Goal: Task Accomplishment & Management: Manage account settings

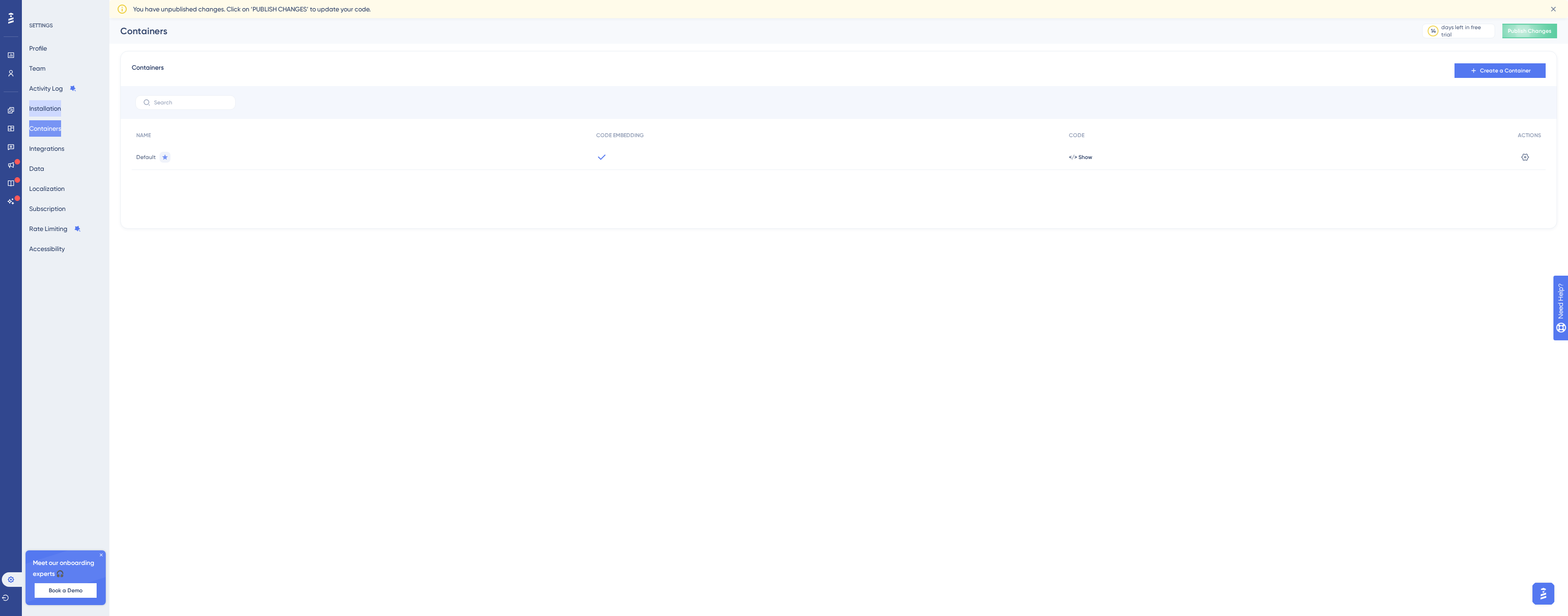
click at [50, 108] on button "Installation" at bounding box center [45, 108] width 32 height 16
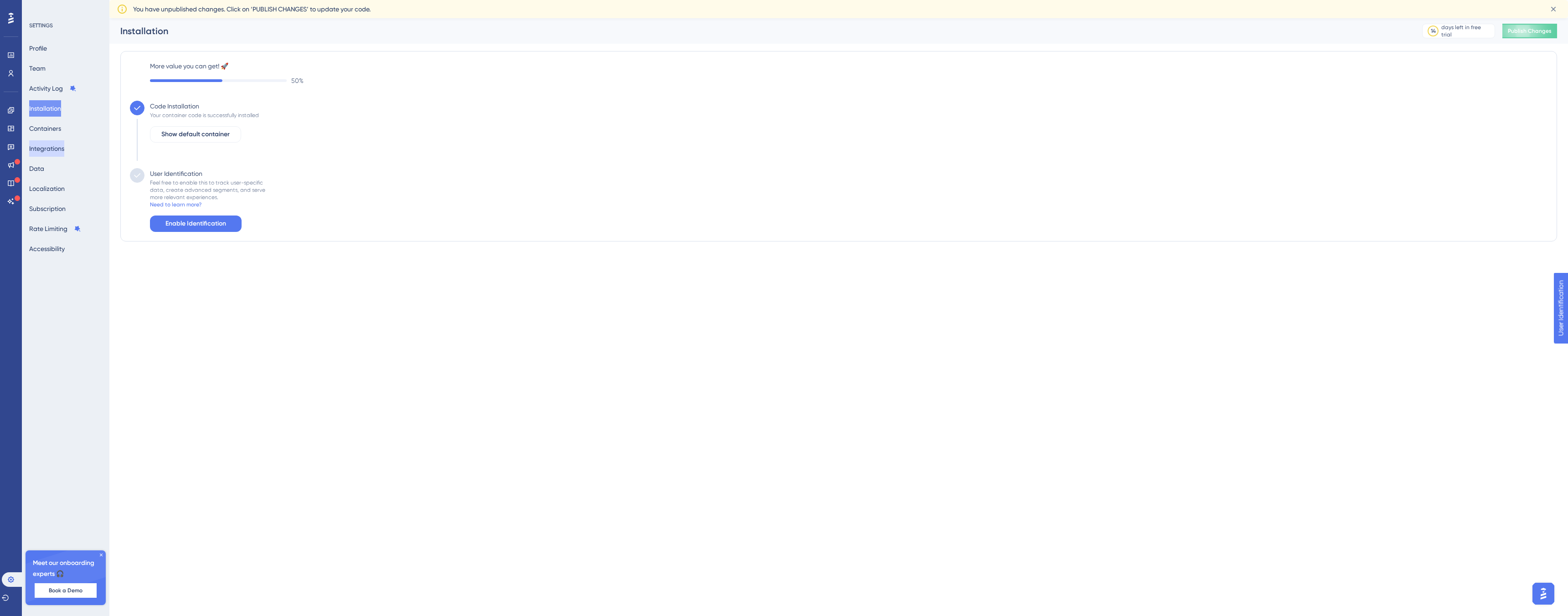
click at [64, 153] on button "Integrations" at bounding box center [47, 149] width 35 height 16
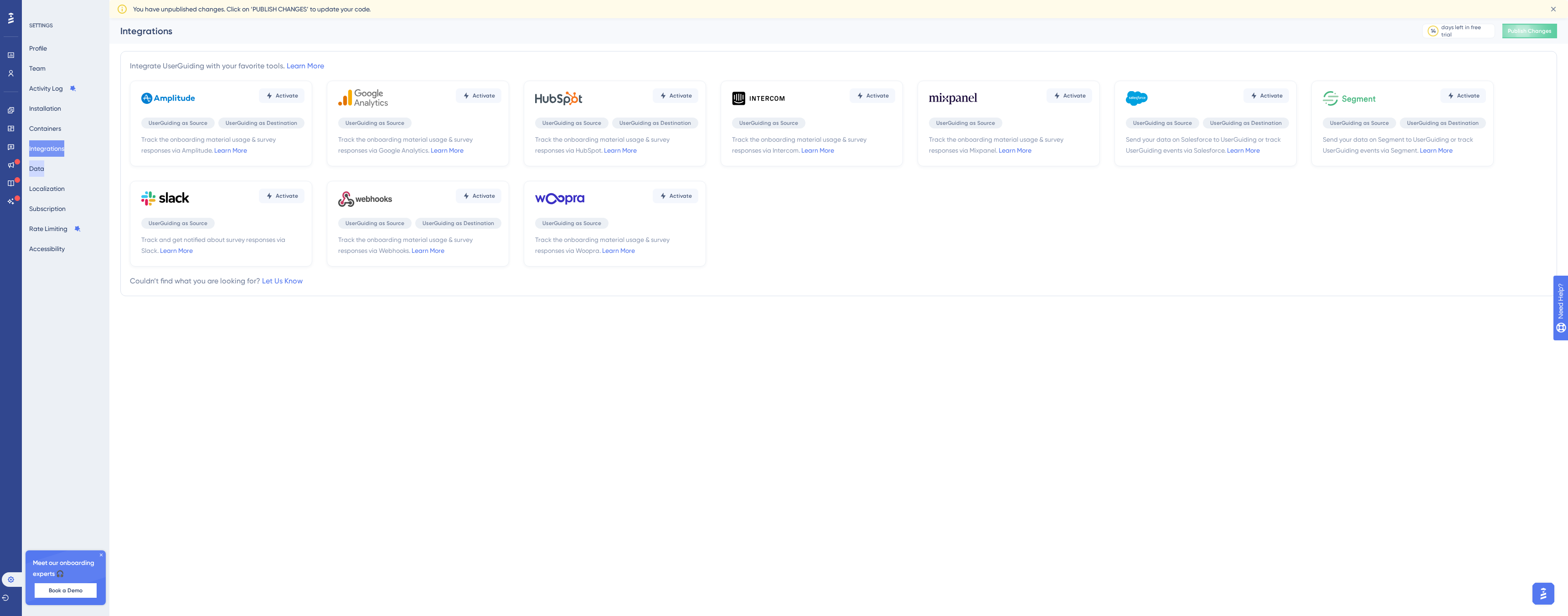
click at [41, 169] on button "Data" at bounding box center [37, 169] width 15 height 16
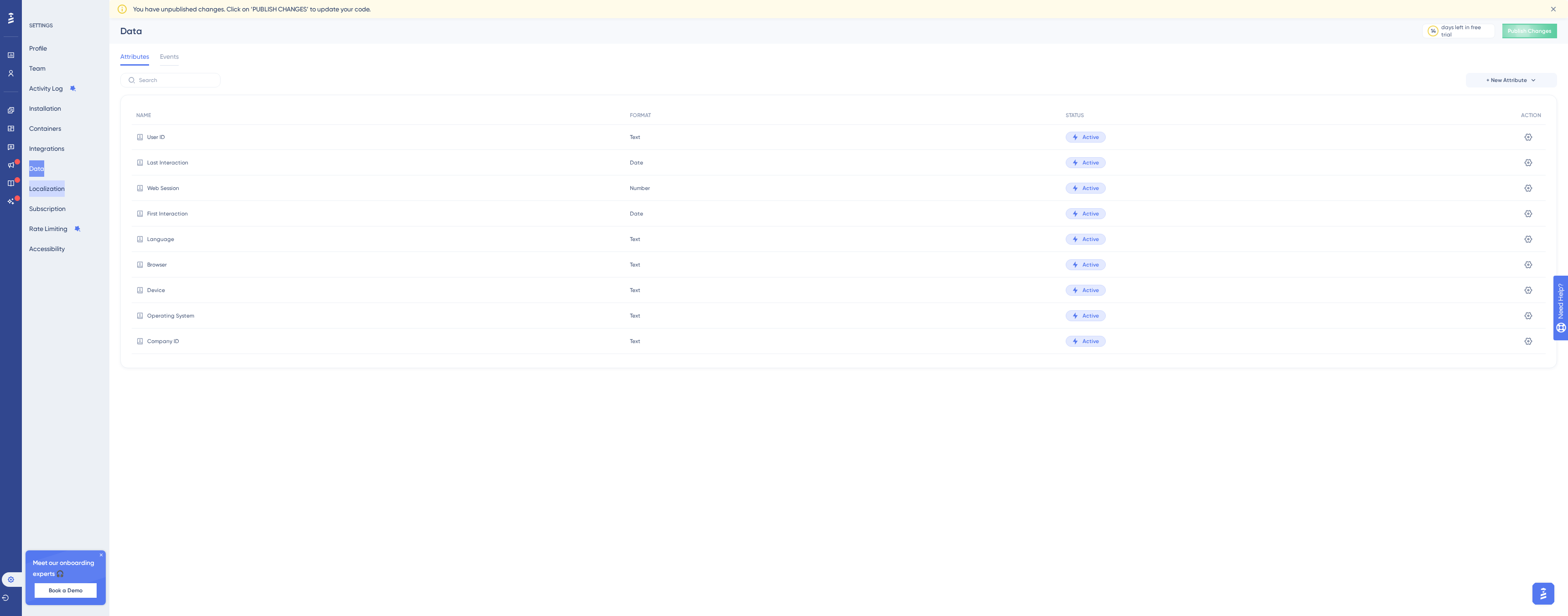
click at [44, 186] on button "Localization" at bounding box center [47, 189] width 35 height 16
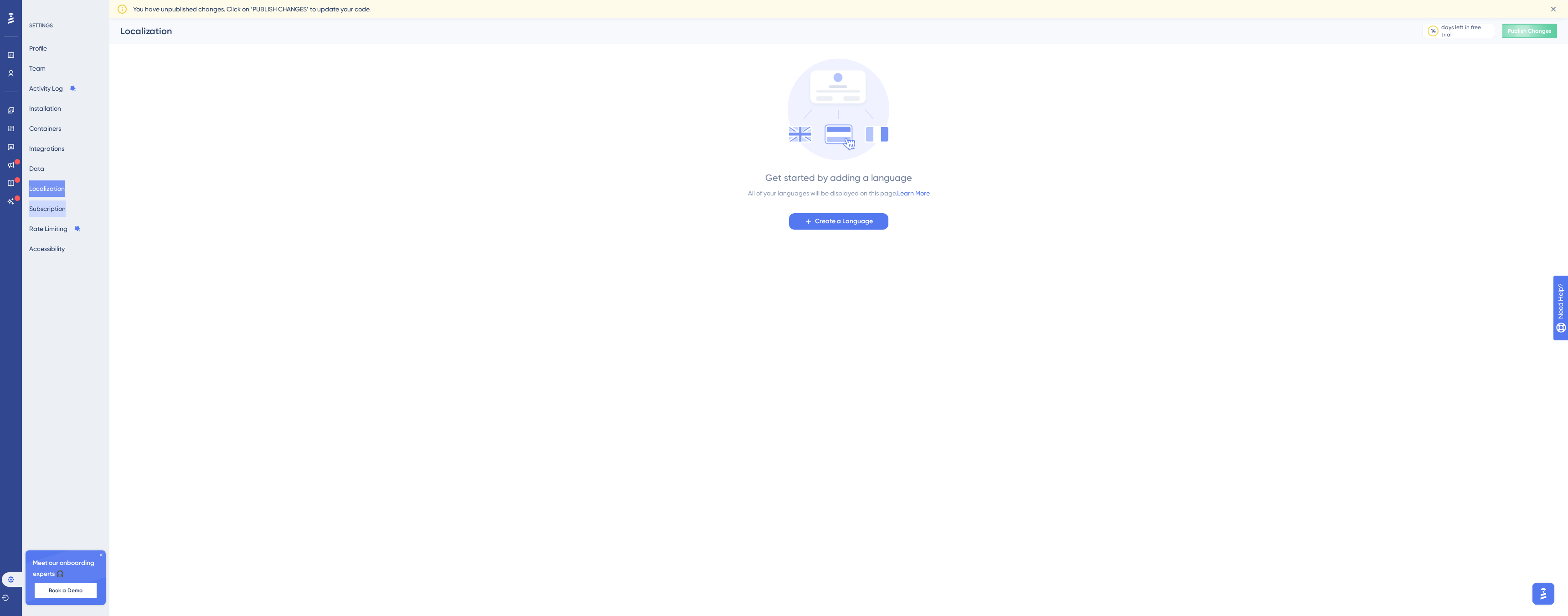
click at [51, 212] on button "Subscription" at bounding box center [47, 208] width 37 height 16
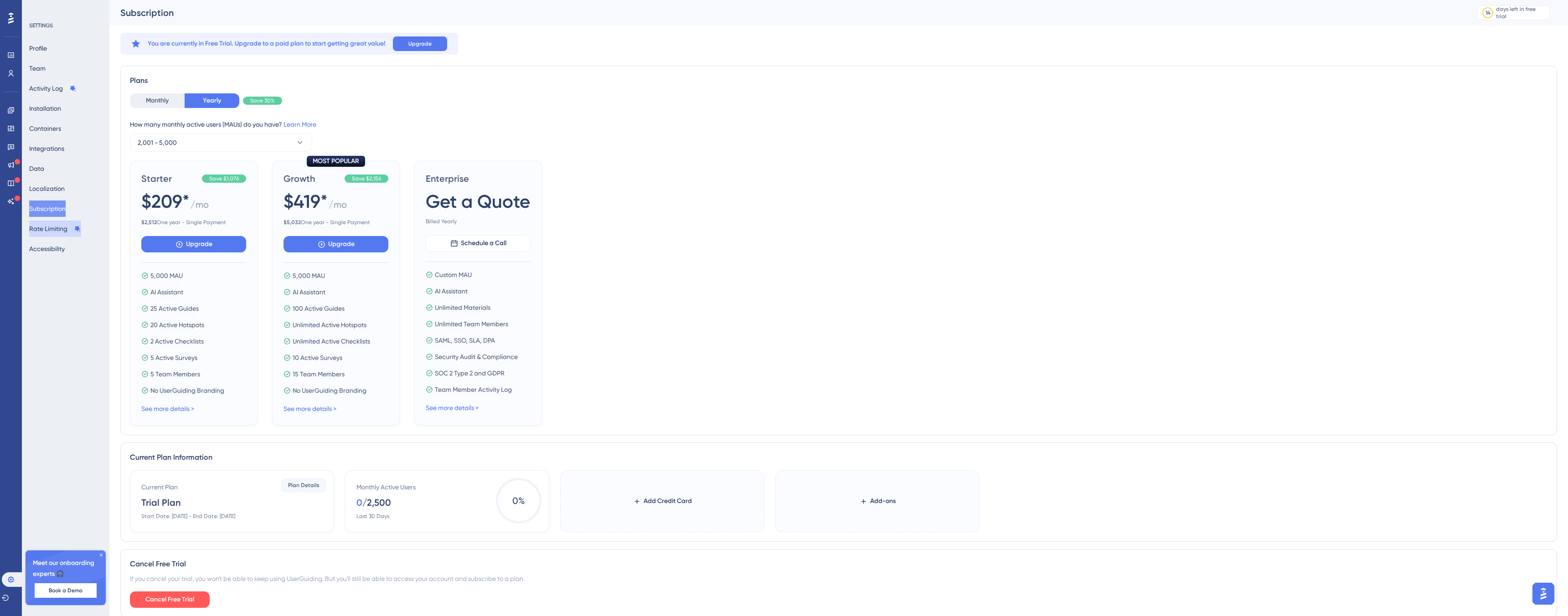
click at [58, 228] on button "Rate Limiting" at bounding box center [55, 228] width 52 height 16
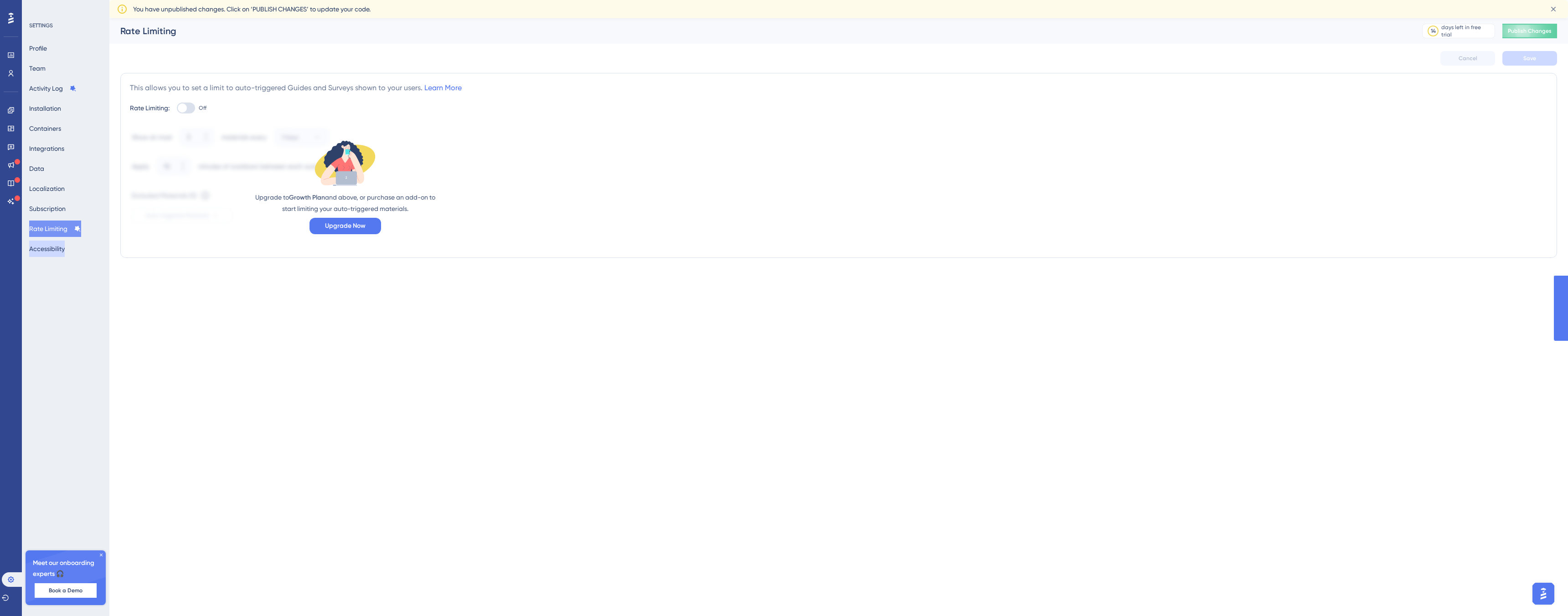
click at [59, 251] on button "Accessibility" at bounding box center [47, 248] width 35 height 16
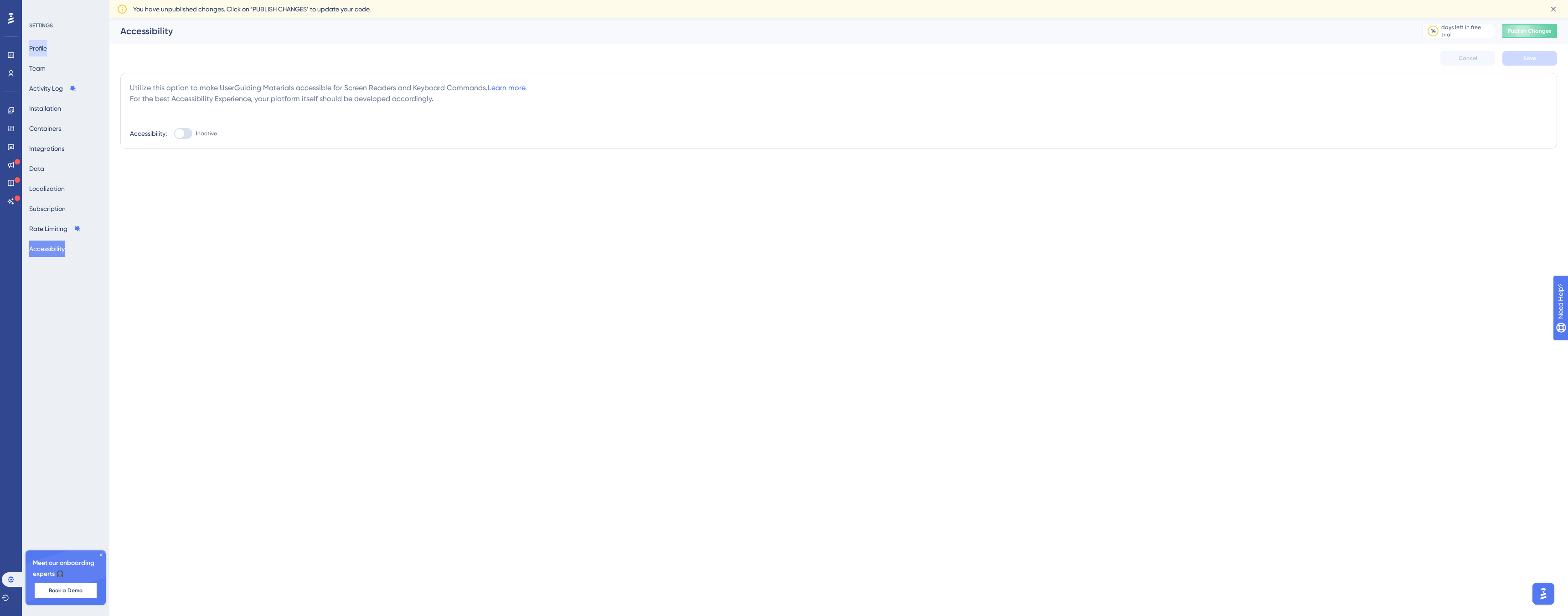
click at [47, 51] on button "Profile" at bounding box center [38, 48] width 18 height 16
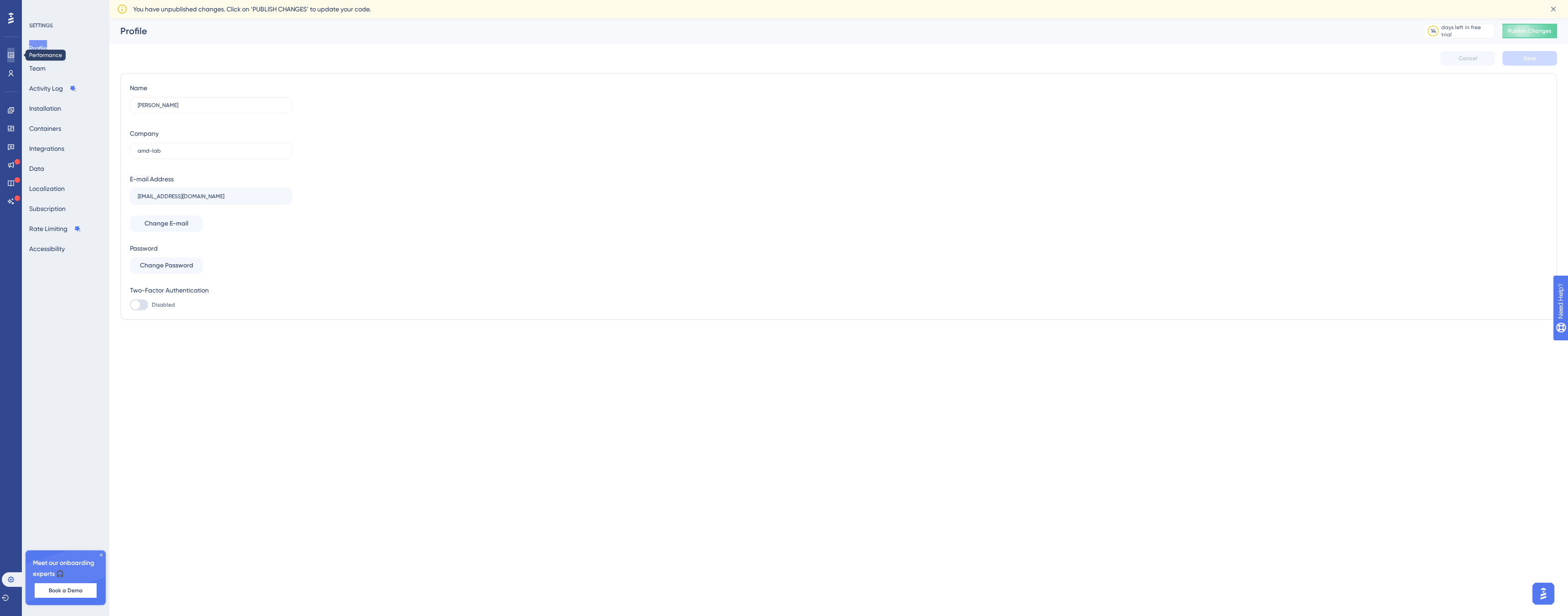
click at [11, 53] on icon at bounding box center [11, 55] width 7 height 7
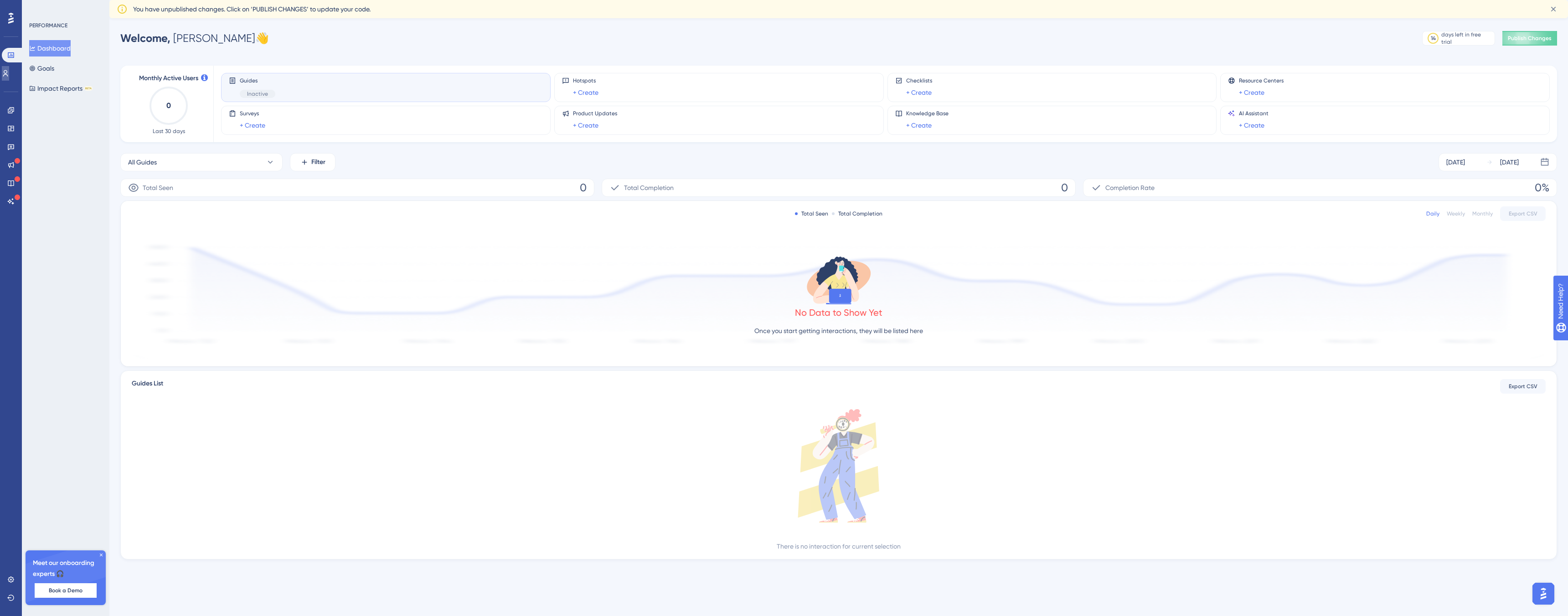
click at [9, 75] on link at bounding box center [5, 74] width 7 height 15
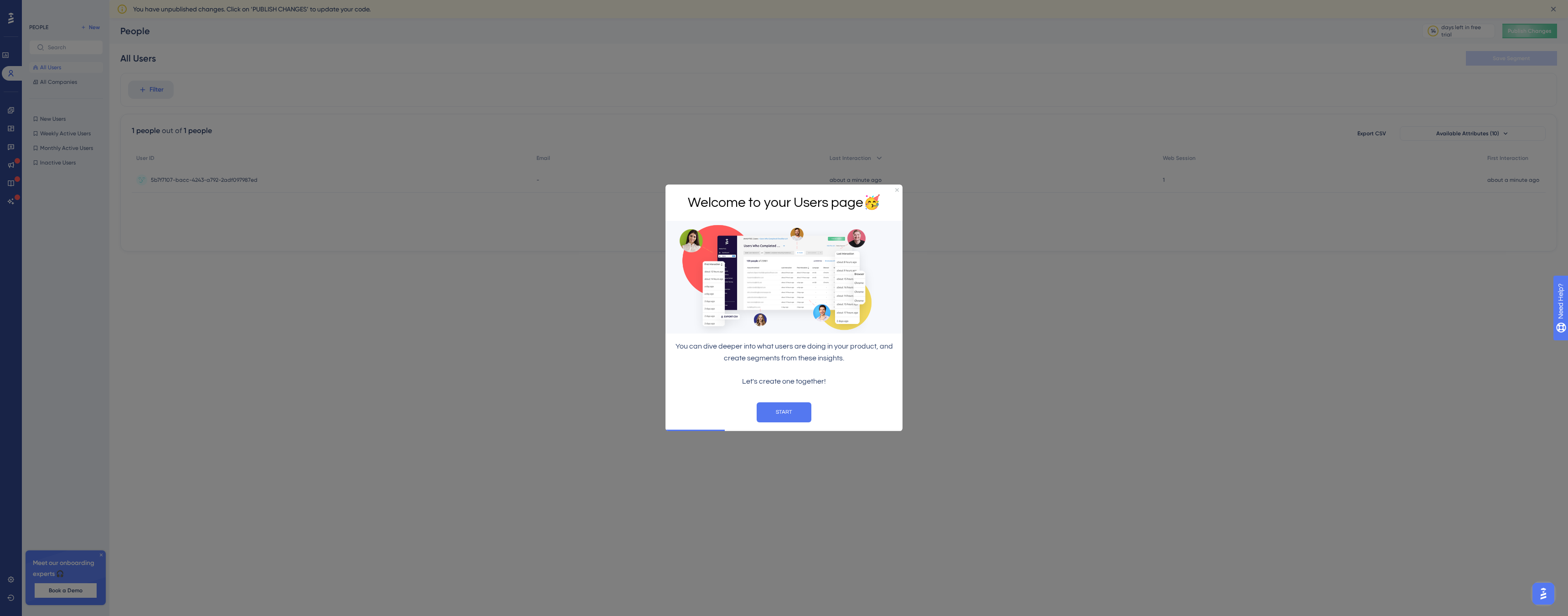
click at [185, 152] on div at bounding box center [784, 308] width 1568 height 616
click at [898, 192] on icon "Close Preview" at bounding box center [897, 190] width 4 height 4
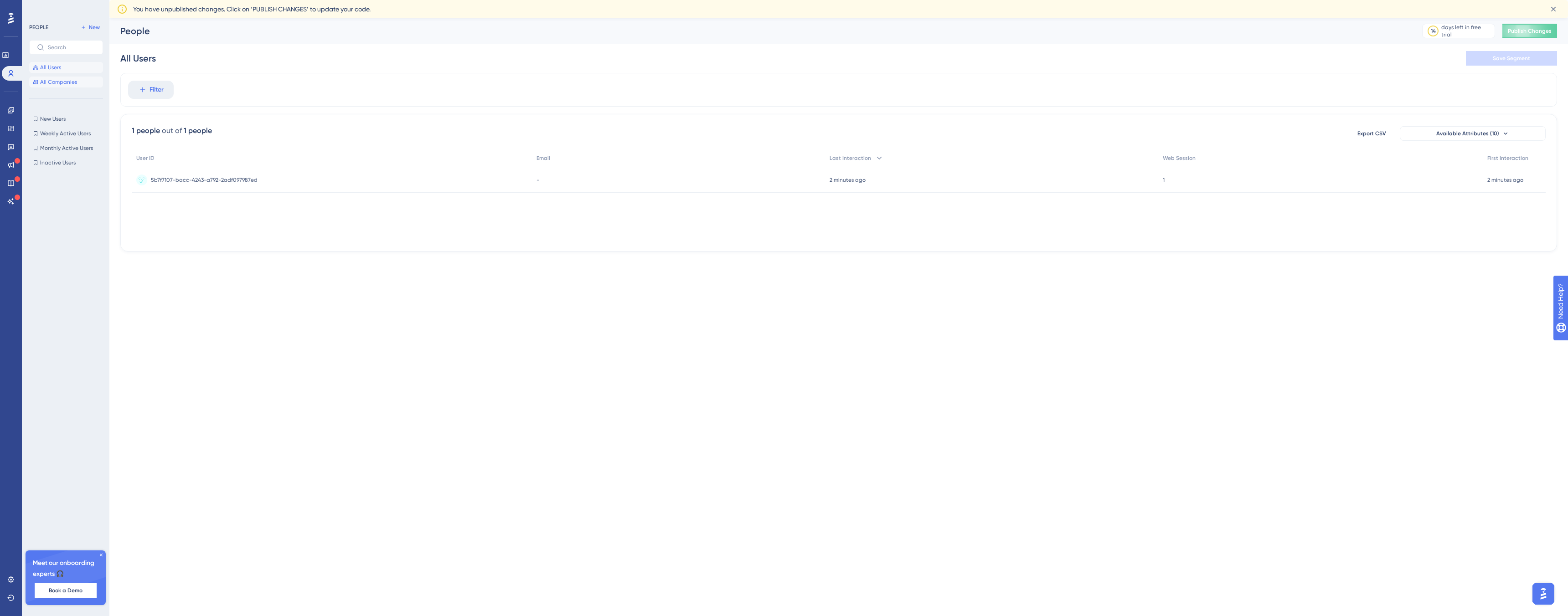
click at [53, 83] on span "All Companies" at bounding box center [58, 82] width 37 height 7
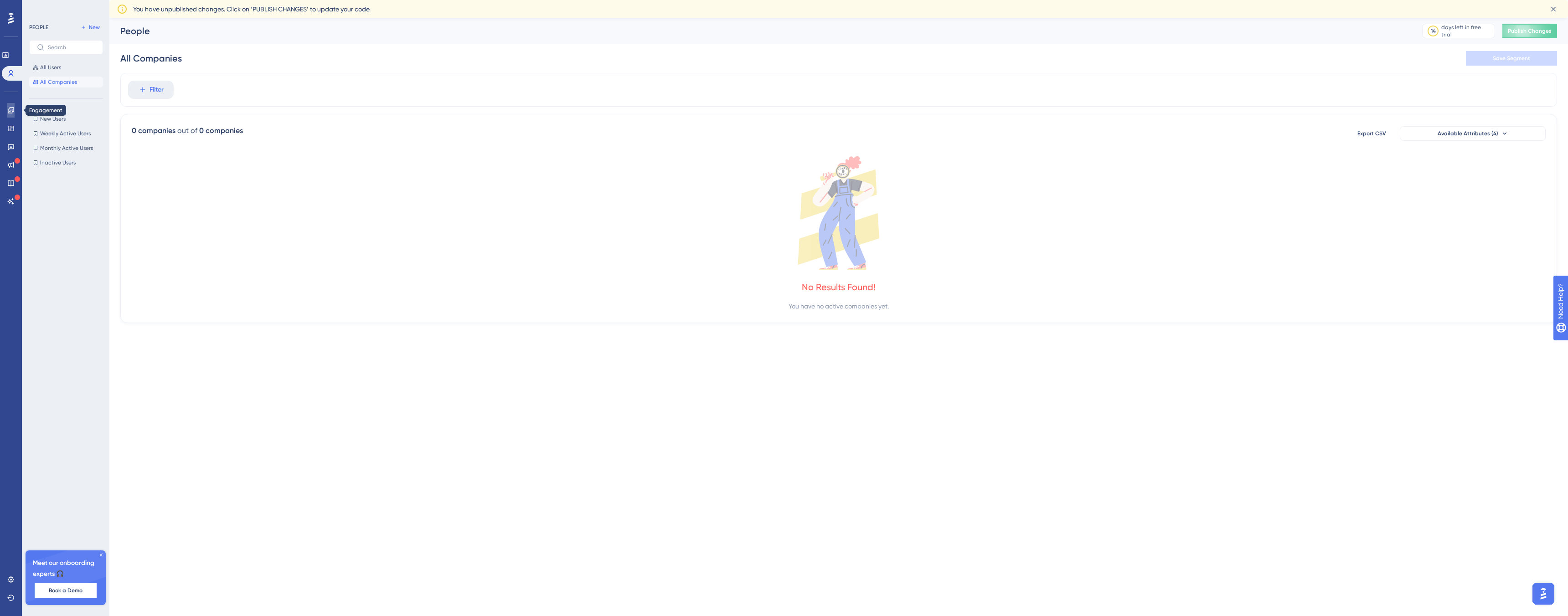
click at [12, 113] on icon at bounding box center [11, 110] width 7 height 7
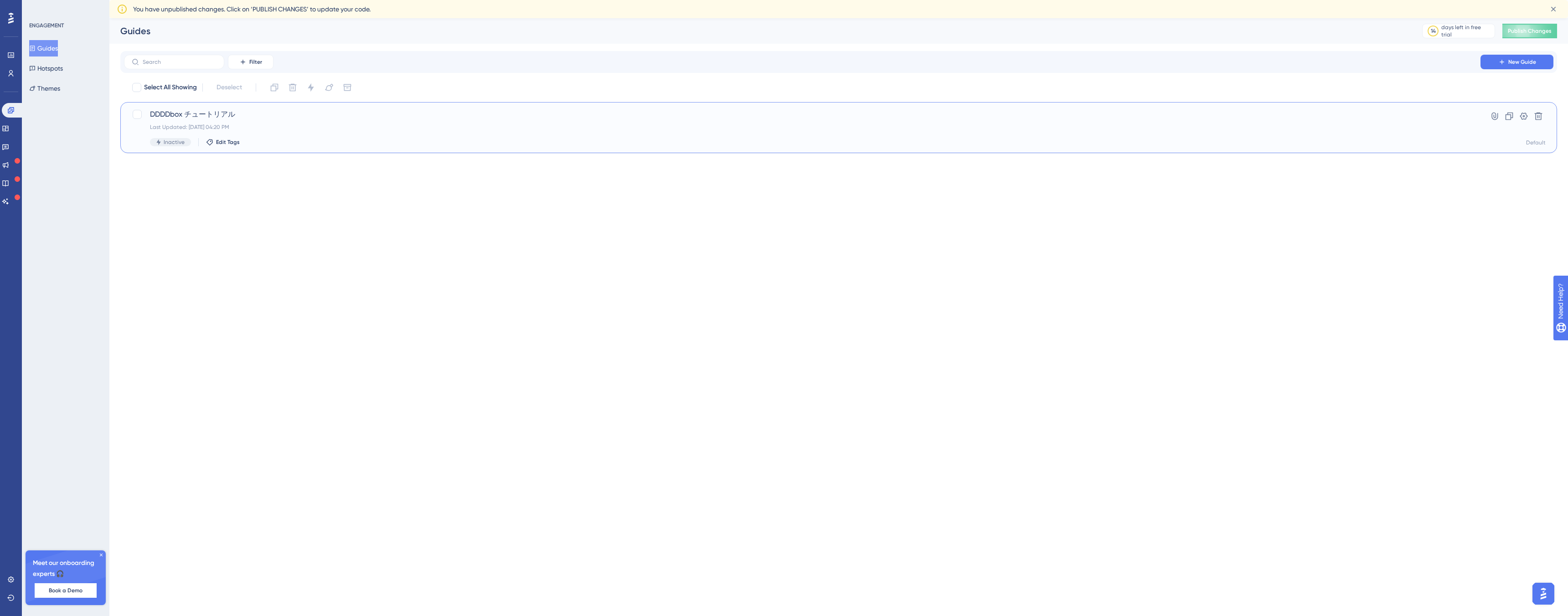
click at [265, 128] on div "Last Updated: [DATE] 04:20 PM" at bounding box center [802, 127] width 1304 height 7
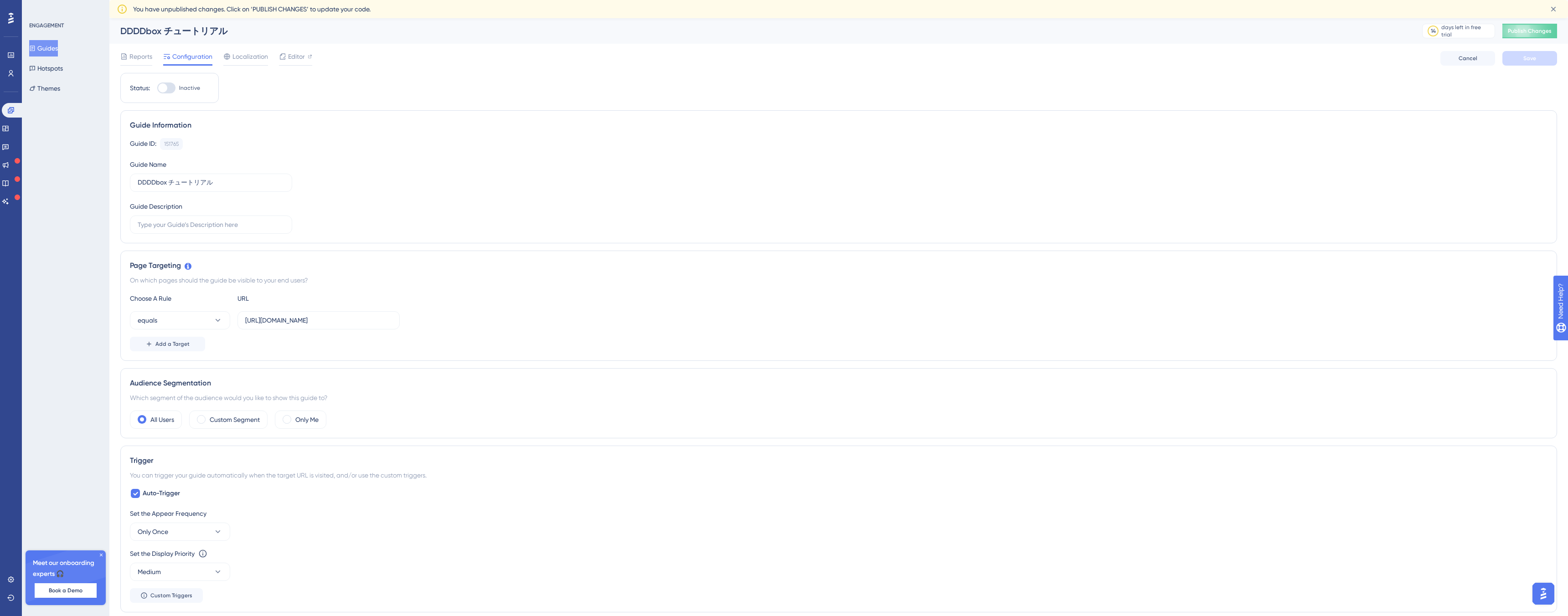
click at [163, 85] on div at bounding box center [163, 88] width 9 height 9
click at [157, 88] on input "Inactive" at bounding box center [157, 88] width 1 height 1
checkbox input "true"
click at [1544, 61] on button "Save" at bounding box center [1530, 58] width 55 height 15
click at [136, 61] on span "Reports" at bounding box center [141, 57] width 23 height 11
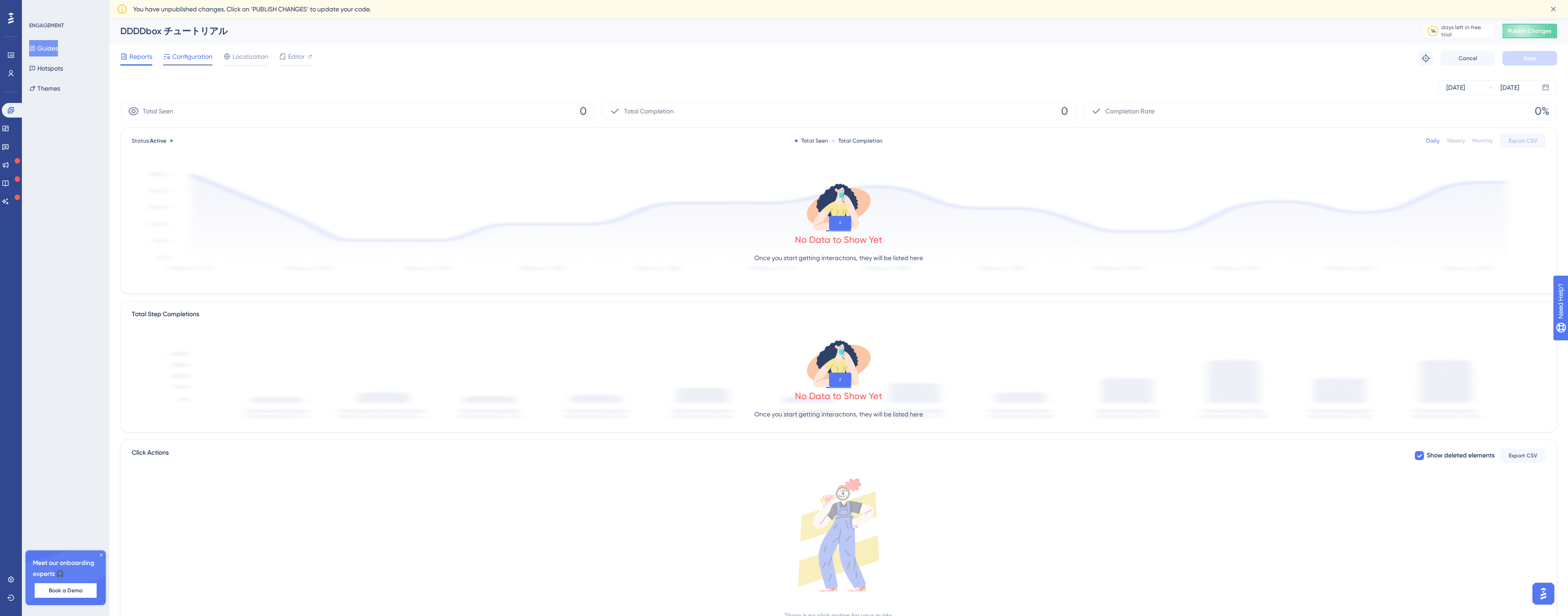
click at [168, 58] on icon at bounding box center [167, 57] width 6 height 5
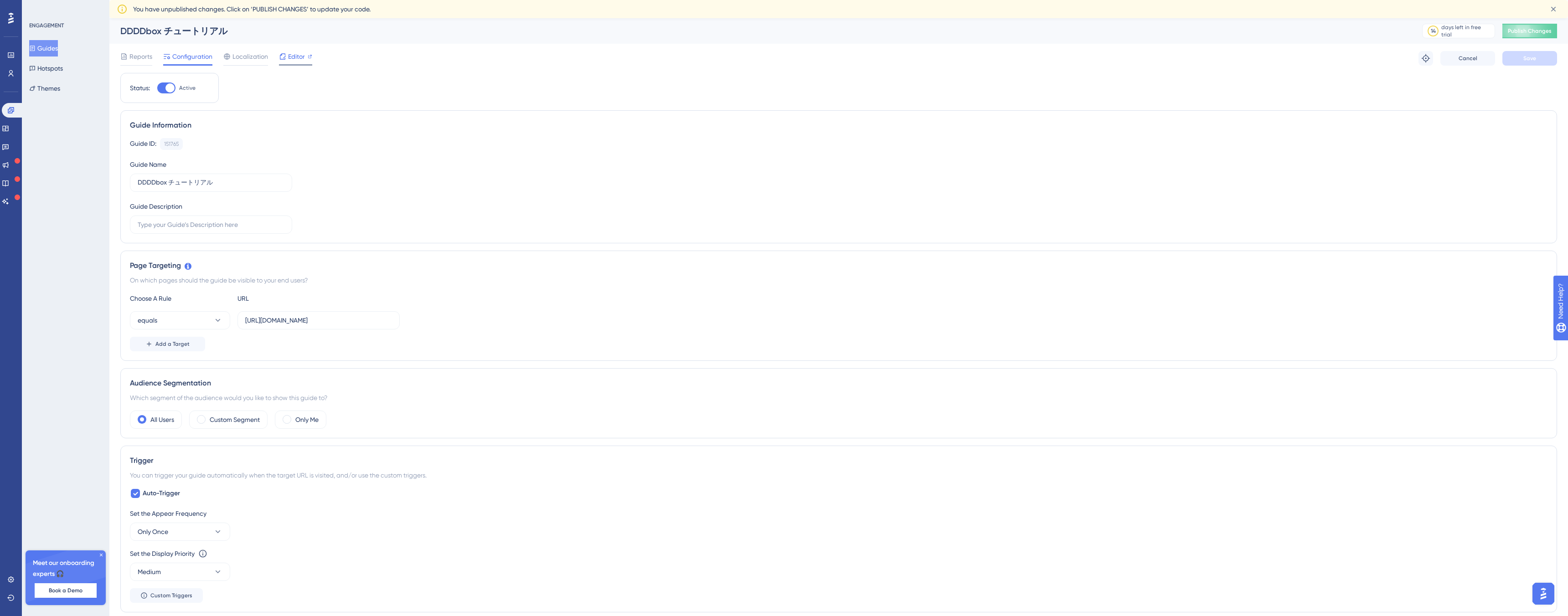
click at [292, 57] on span "Editor" at bounding box center [296, 57] width 17 height 11
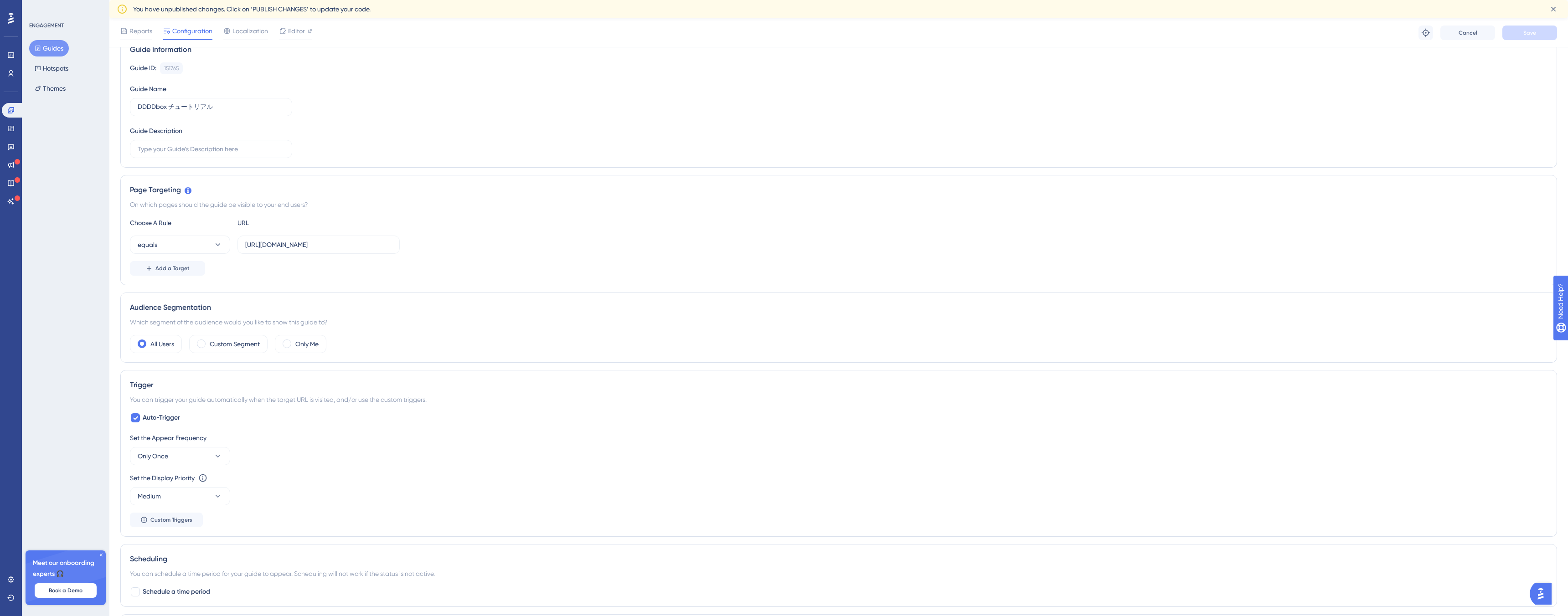
scroll to position [62, 0]
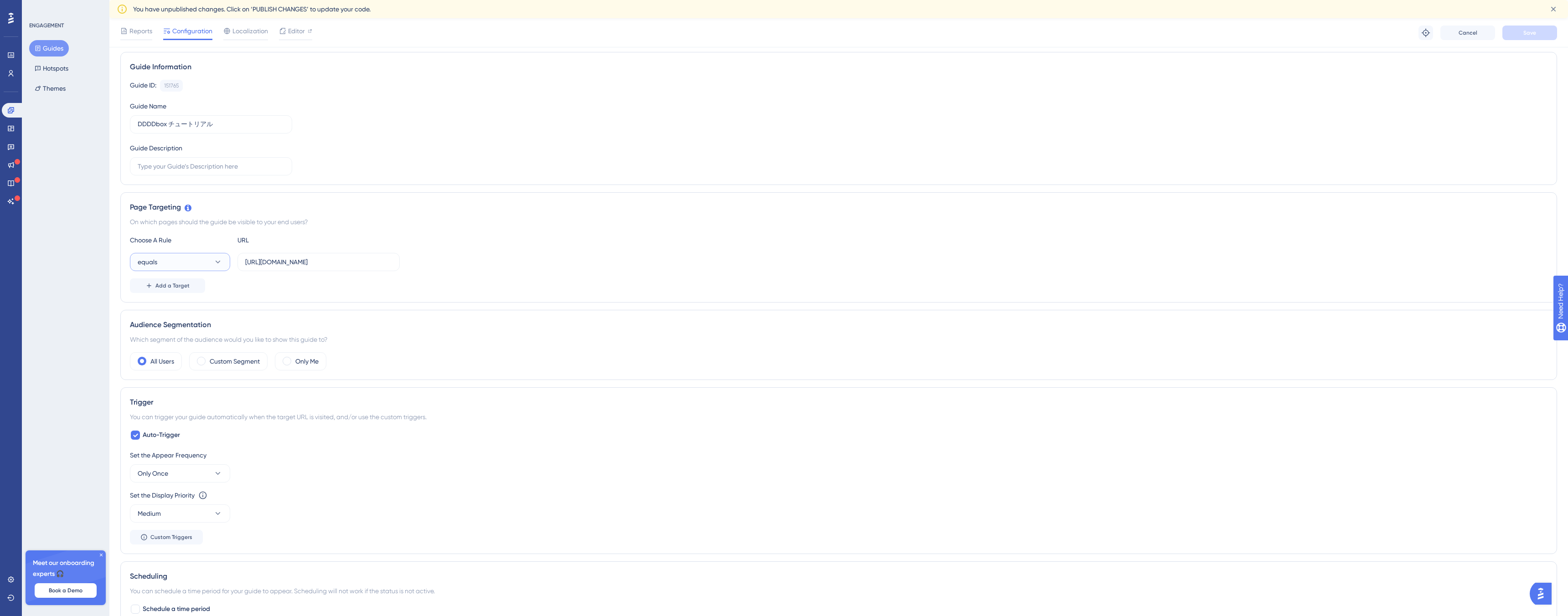
click at [206, 260] on button "equals" at bounding box center [180, 262] width 100 height 18
click at [360, 246] on div "Page Targeting On which pages should the guide be visible to your end users? Ch…" at bounding box center [839, 200] width 1437 height 110
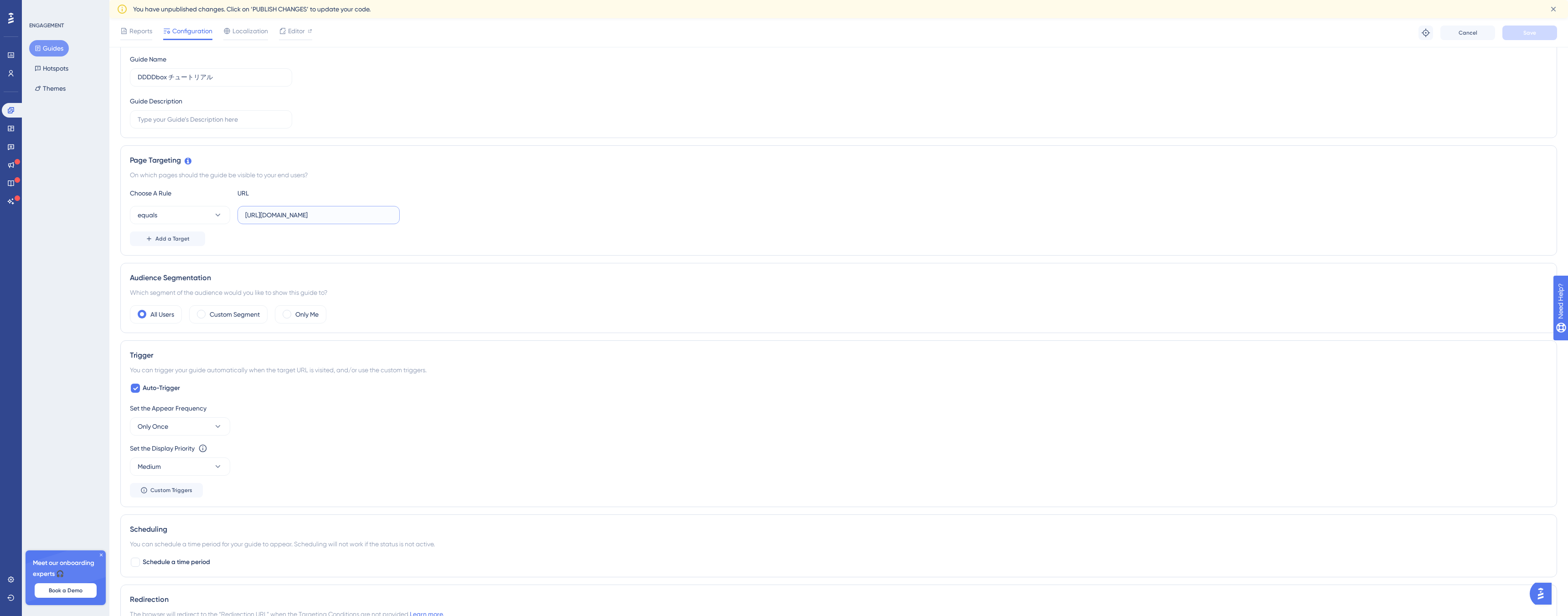
click at [357, 214] on input "[URL][DOMAIN_NAME]" at bounding box center [318, 215] width 147 height 10
click at [349, 217] on input "[URL][DOMAIN_NAME]" at bounding box center [318, 215] width 147 height 10
click at [196, 217] on button "equals" at bounding box center [180, 215] width 100 height 18
click at [175, 352] on div "regex regex" at bounding box center [180, 352] width 74 height 18
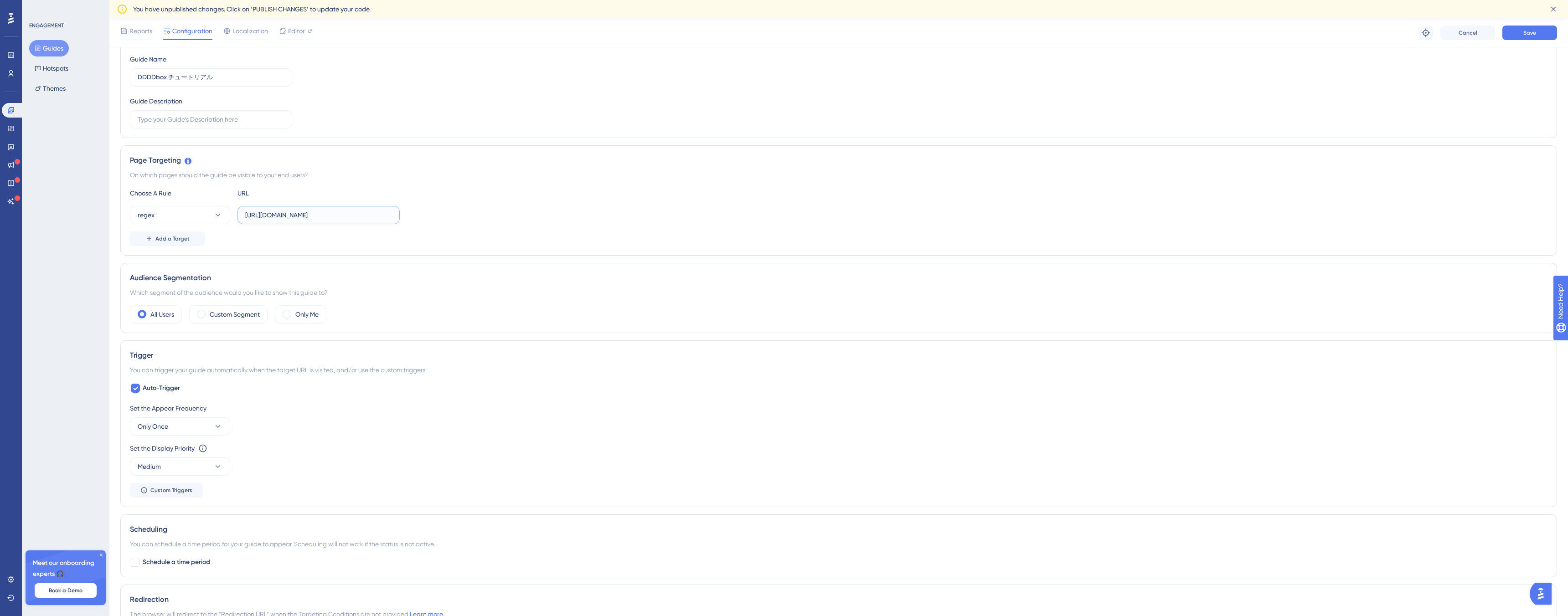
click at [354, 217] on input "[URL][DOMAIN_NAME]" at bounding box center [318, 215] width 147 height 10
drag, startPoint x: 274, startPoint y: 215, endPoint x: 362, endPoint y: 214, distance: 88.0
click at [362, 214] on input "[URL][DOMAIN_NAME]" at bounding box center [318, 215] width 147 height 10
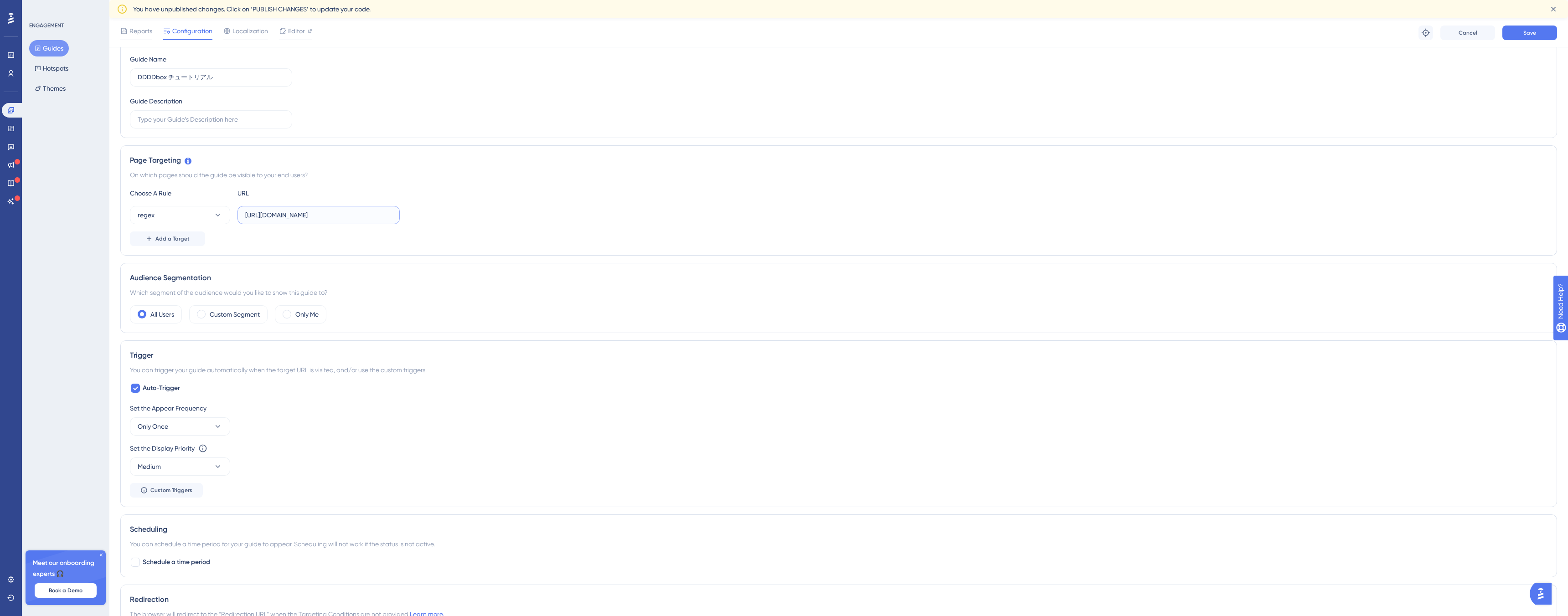
click at [362, 214] on input "[URL][DOMAIN_NAME]" at bounding box center [318, 215] width 147 height 10
click at [173, 209] on button "regex" at bounding box center [180, 215] width 100 height 18
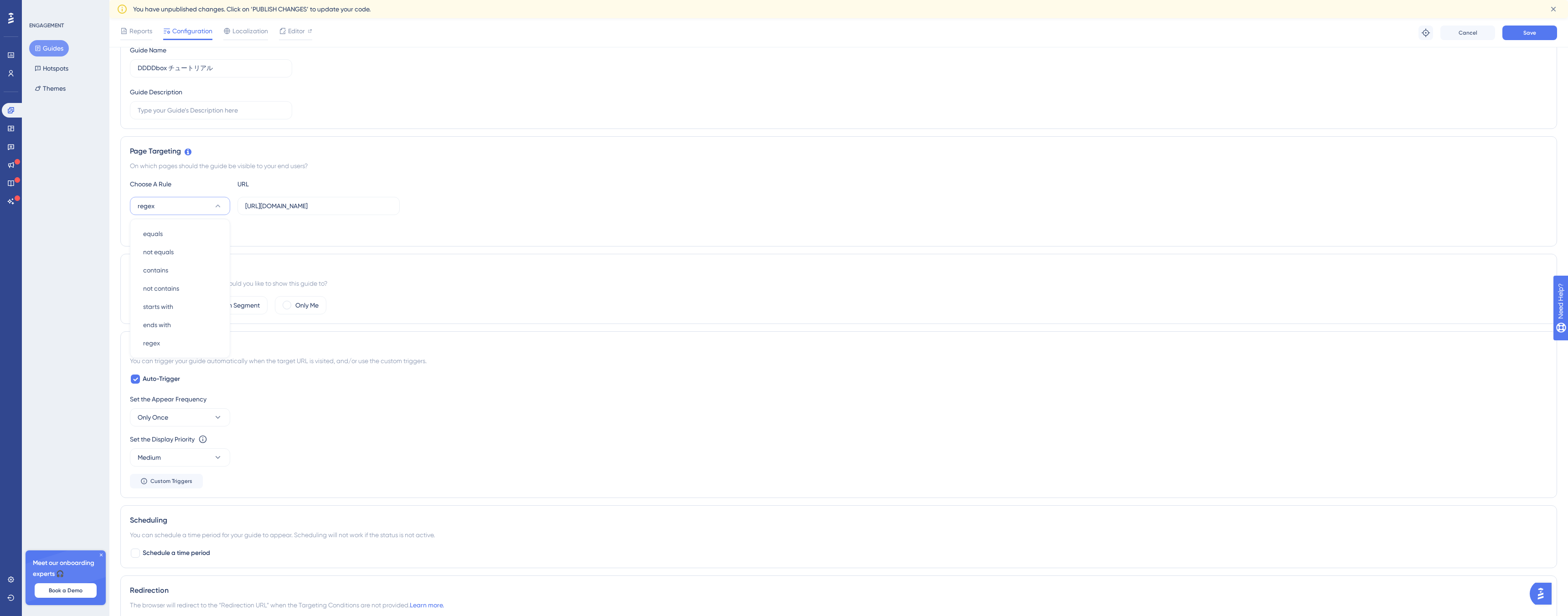
click at [327, 215] on div "Choose A Rule URL regex equals equals not equals not equals contains contains n…" at bounding box center [838, 208] width 1418 height 58
click at [329, 210] on input "[URL][DOMAIN_NAME]" at bounding box center [318, 206] width 147 height 10
